Goal: Find specific page/section: Find specific page/section

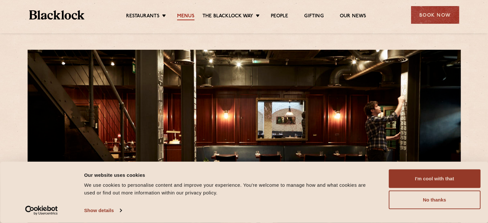
click at [189, 16] on link "Menus" at bounding box center [185, 16] width 17 height 7
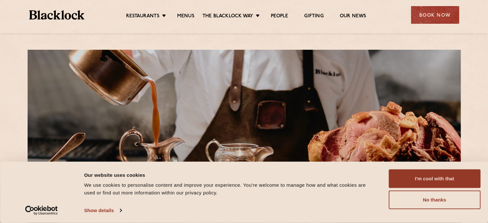
scroll to position [55, 0]
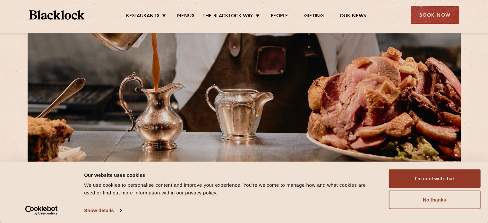
click at [419, 207] on button "No thanks" at bounding box center [435, 200] width 92 height 19
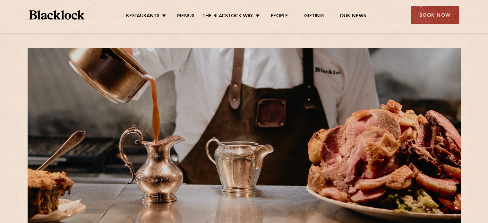
scroll to position [0, 0]
